Goal: Task Accomplishment & Management: Manage account settings

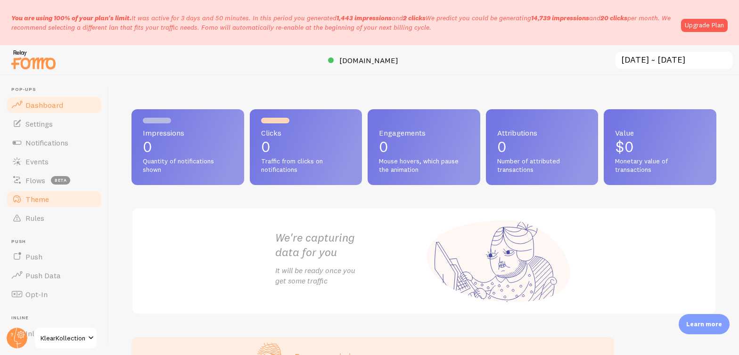
scroll to position [98, 0]
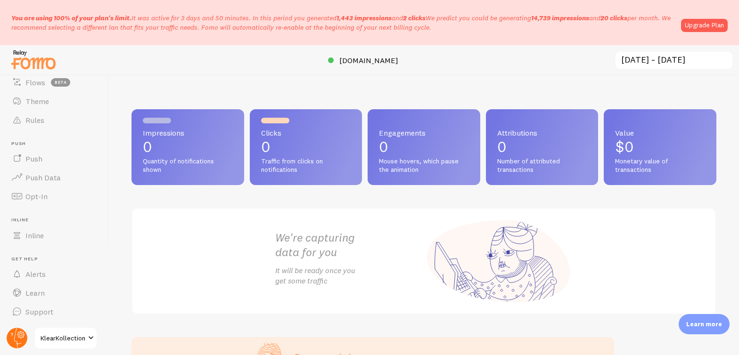
click at [22, 333] on circle at bounding box center [17, 338] width 21 height 21
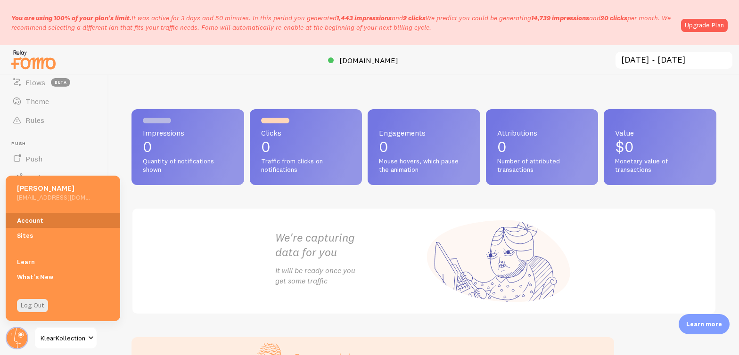
click at [44, 218] on link "Account" at bounding box center [63, 220] width 114 height 15
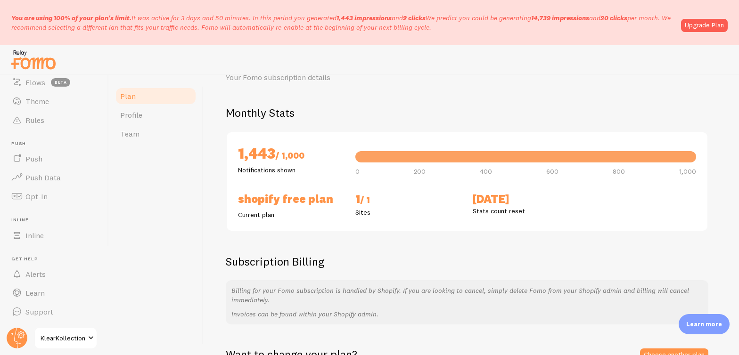
scroll to position [100, 0]
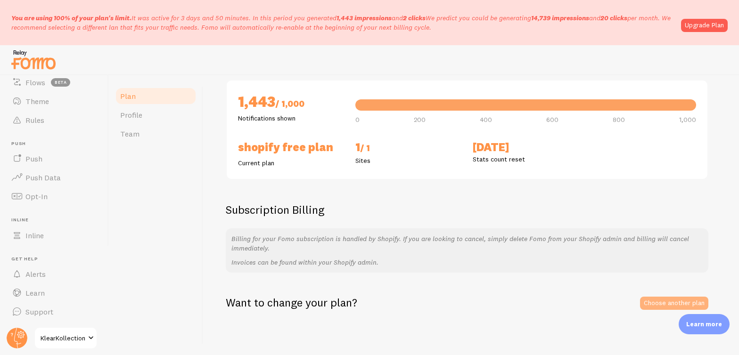
click at [662, 303] on link "Choose another plan" at bounding box center [674, 303] width 68 height 13
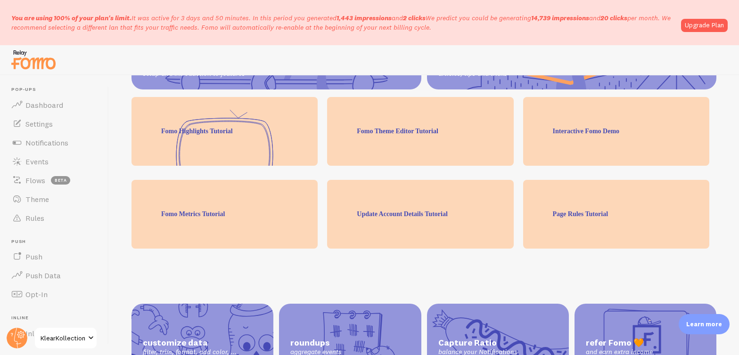
scroll to position [207, 0]
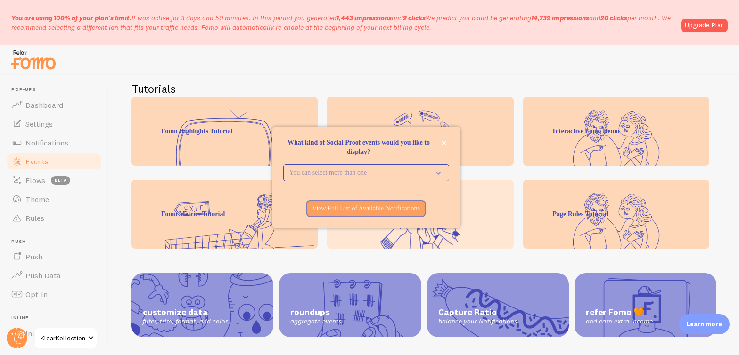
click at [35, 160] on span "Events" at bounding box center [36, 161] width 23 height 9
